Goal: Book appointment/travel/reservation

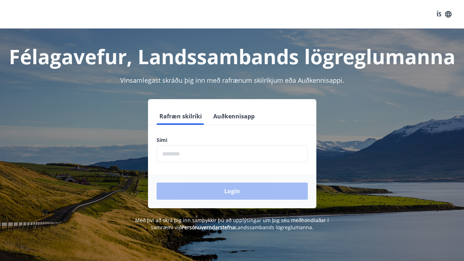
click at [227, 119] on button "Auðkennisapp" at bounding box center [234, 116] width 47 height 17
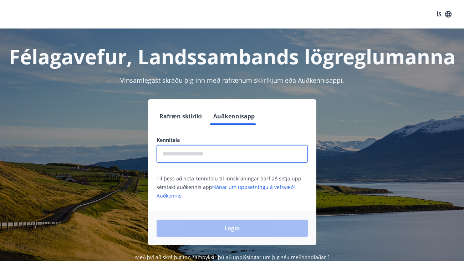
click at [197, 156] on input "text" at bounding box center [232, 153] width 151 height 17
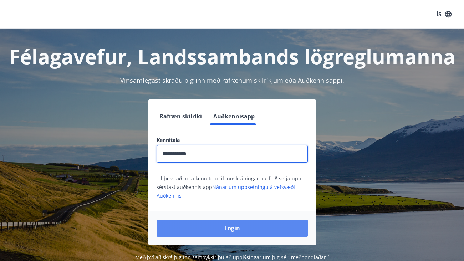
type input "**********"
click at [224, 233] on button "Login" at bounding box center [232, 228] width 151 height 17
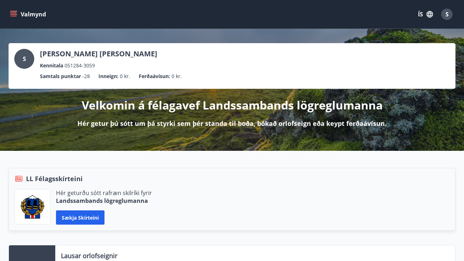
click at [24, 16] on button "Valmynd" at bounding box center [29, 14] width 40 height 13
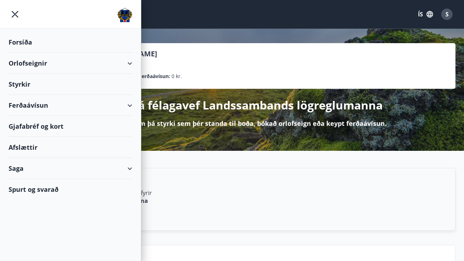
click at [51, 65] on div "Orlofseignir" at bounding box center [71, 63] width 124 height 21
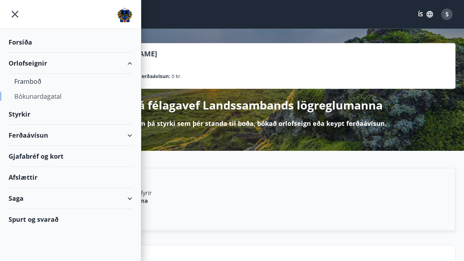
click at [38, 95] on div "Bókunardagatal" at bounding box center [70, 96] width 112 height 15
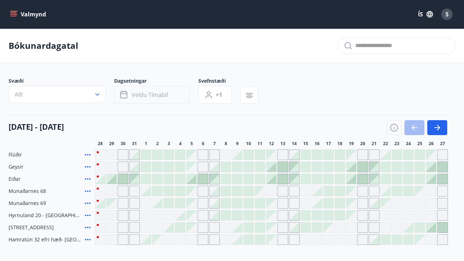
click at [145, 95] on span "Veldu tímabil" at bounding box center [150, 95] width 36 height 8
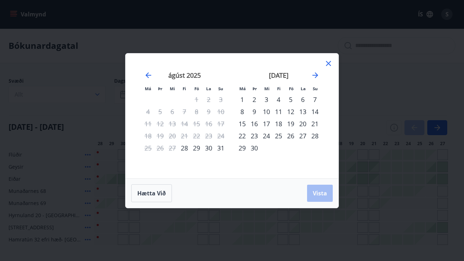
click at [291, 125] on div "19" at bounding box center [291, 124] width 12 height 12
click at [316, 125] on div "21" at bounding box center [315, 124] width 12 height 12
click at [322, 192] on span "Vista" at bounding box center [320, 193] width 14 height 8
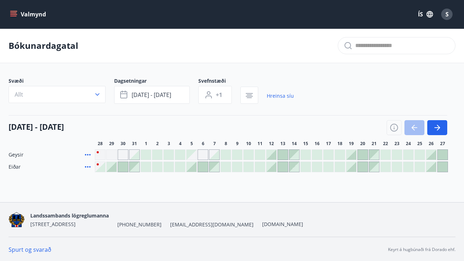
click at [350, 156] on div at bounding box center [352, 155] width 10 height 10
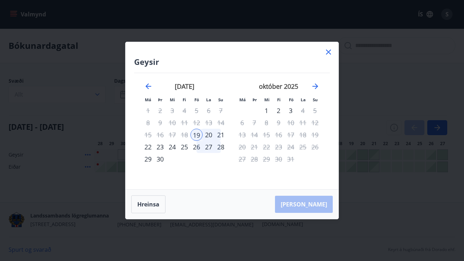
click at [219, 134] on div "21" at bounding box center [221, 135] width 12 height 12
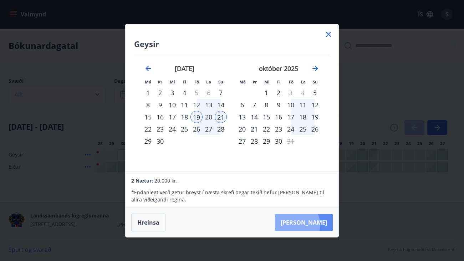
click at [319, 225] on button "Taka Frá" at bounding box center [304, 222] width 58 height 17
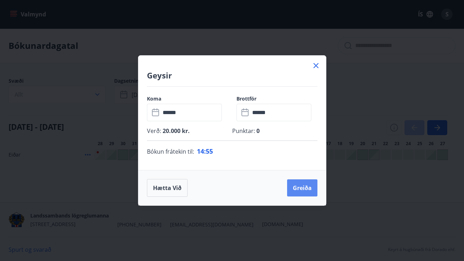
click at [300, 187] on button "Greiða" at bounding box center [302, 188] width 30 height 17
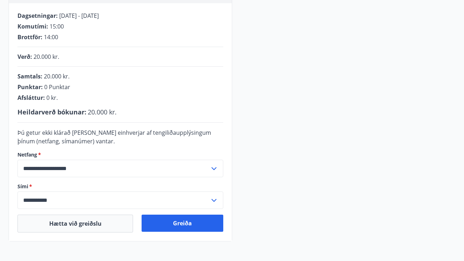
scroll to position [136, 0]
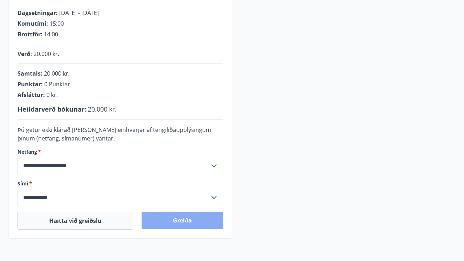
click at [198, 219] on button "Greiða" at bounding box center [182, 220] width 81 height 17
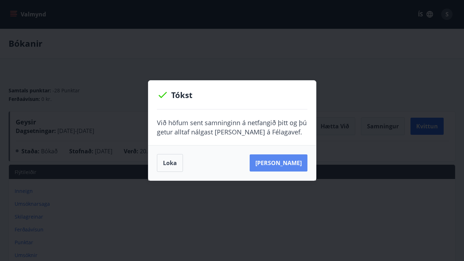
click at [275, 164] on button "Sjá samning" at bounding box center [279, 163] width 58 height 17
